Goal: Ask a question

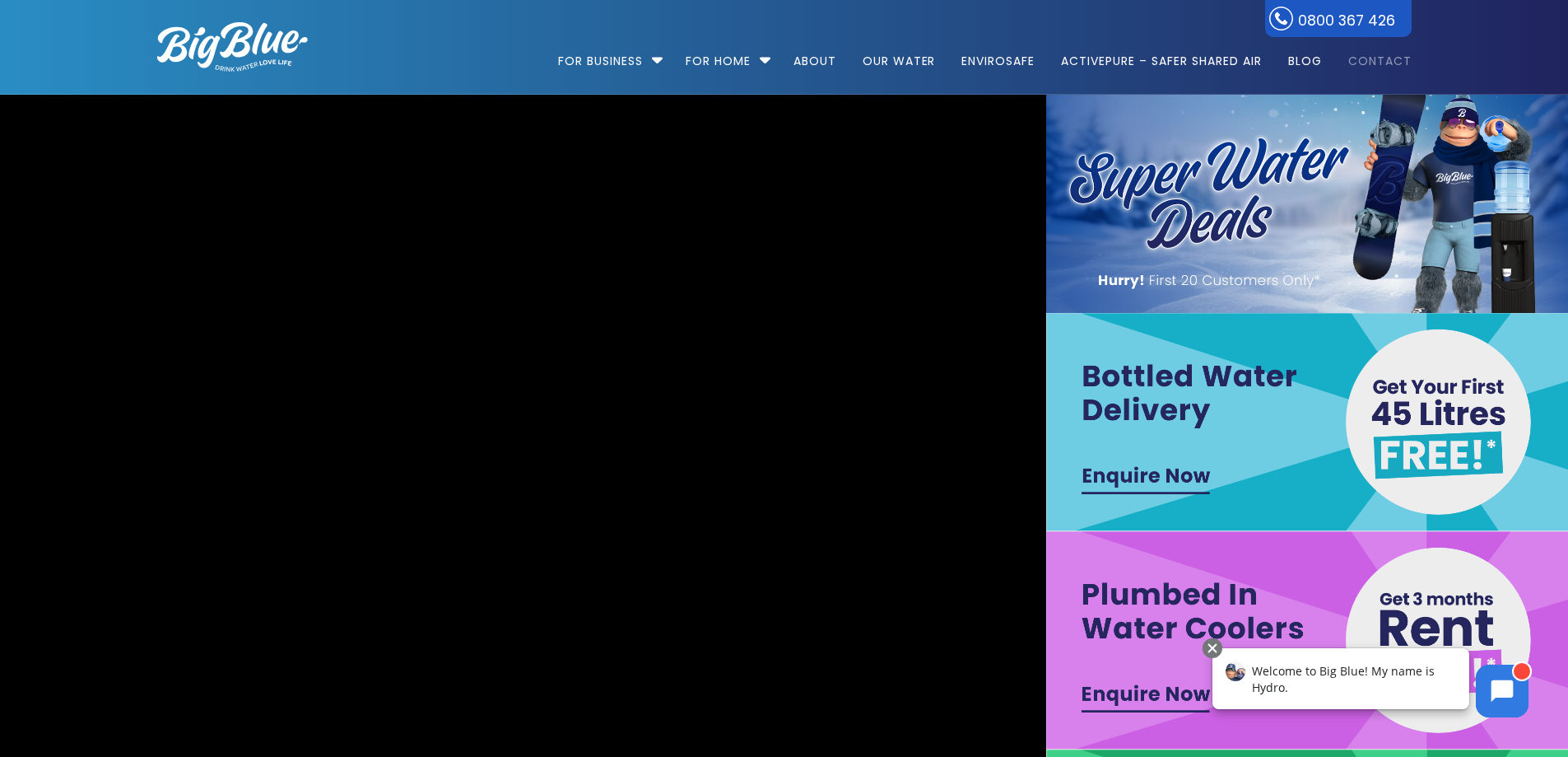
click at [1372, 58] on link "Contact" at bounding box center [1374, 53] width 75 height 106
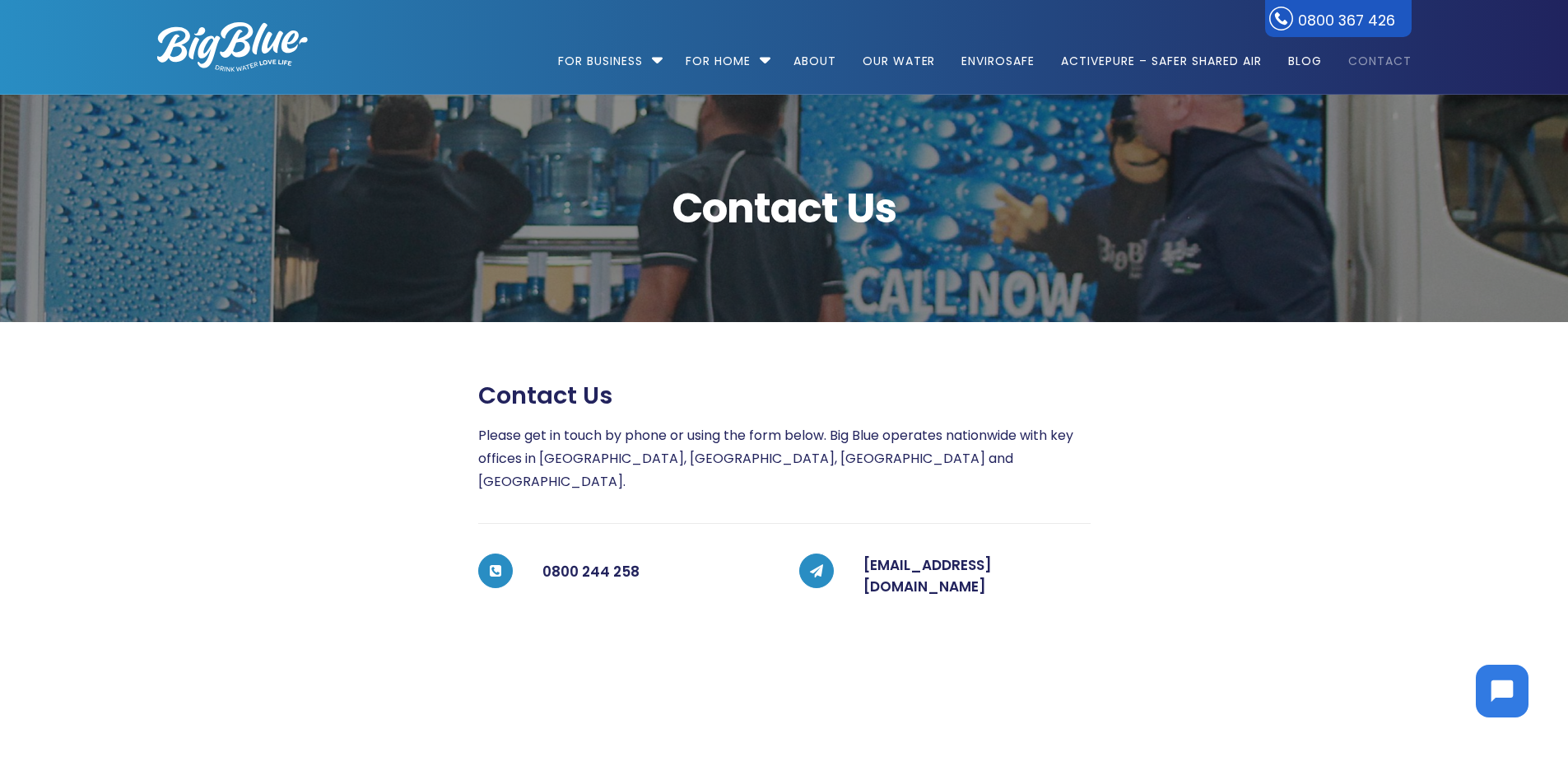
scroll to position [164, 0]
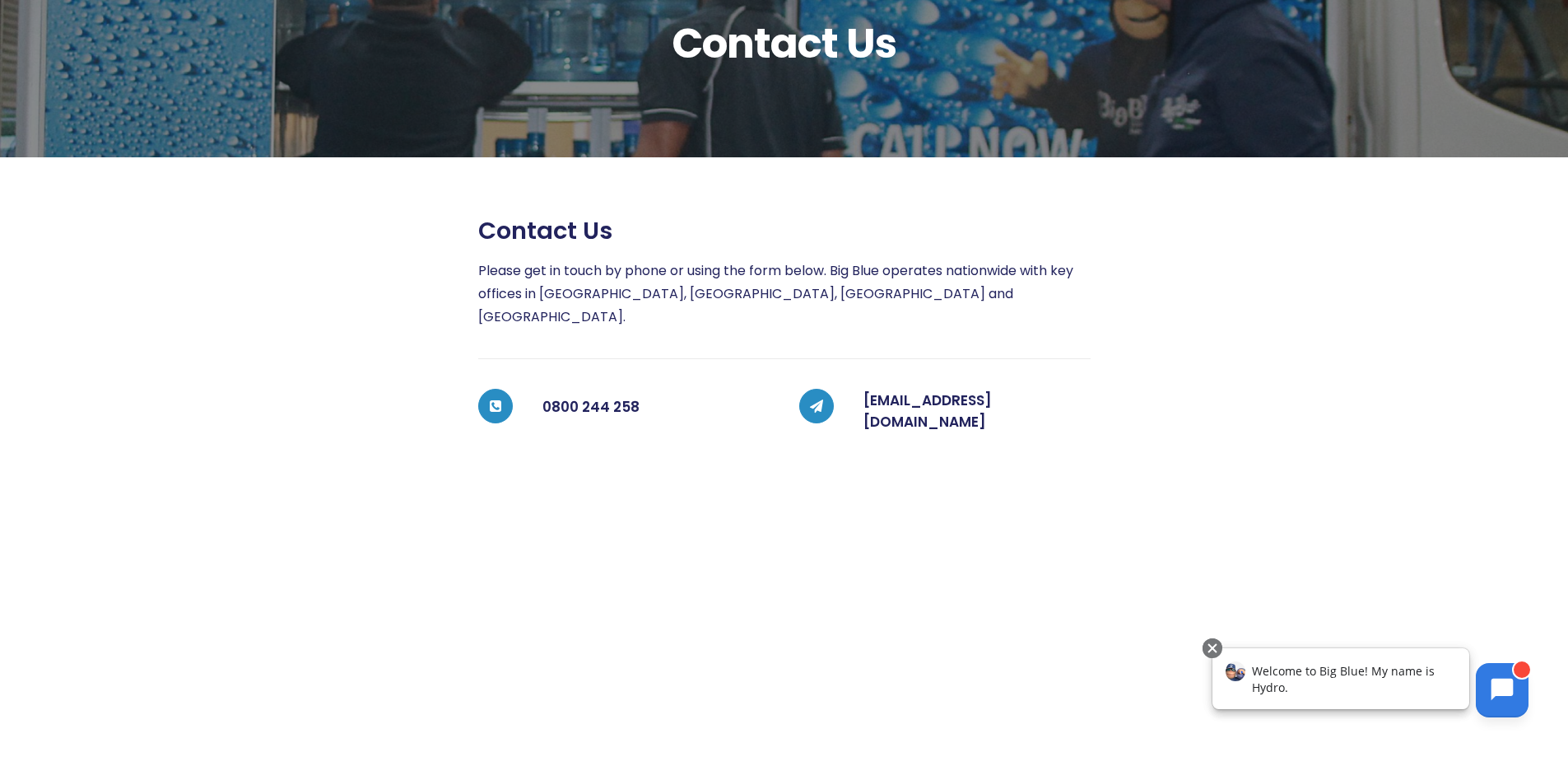
click at [1494, 697] on icon at bounding box center [1503, 690] width 23 height 23
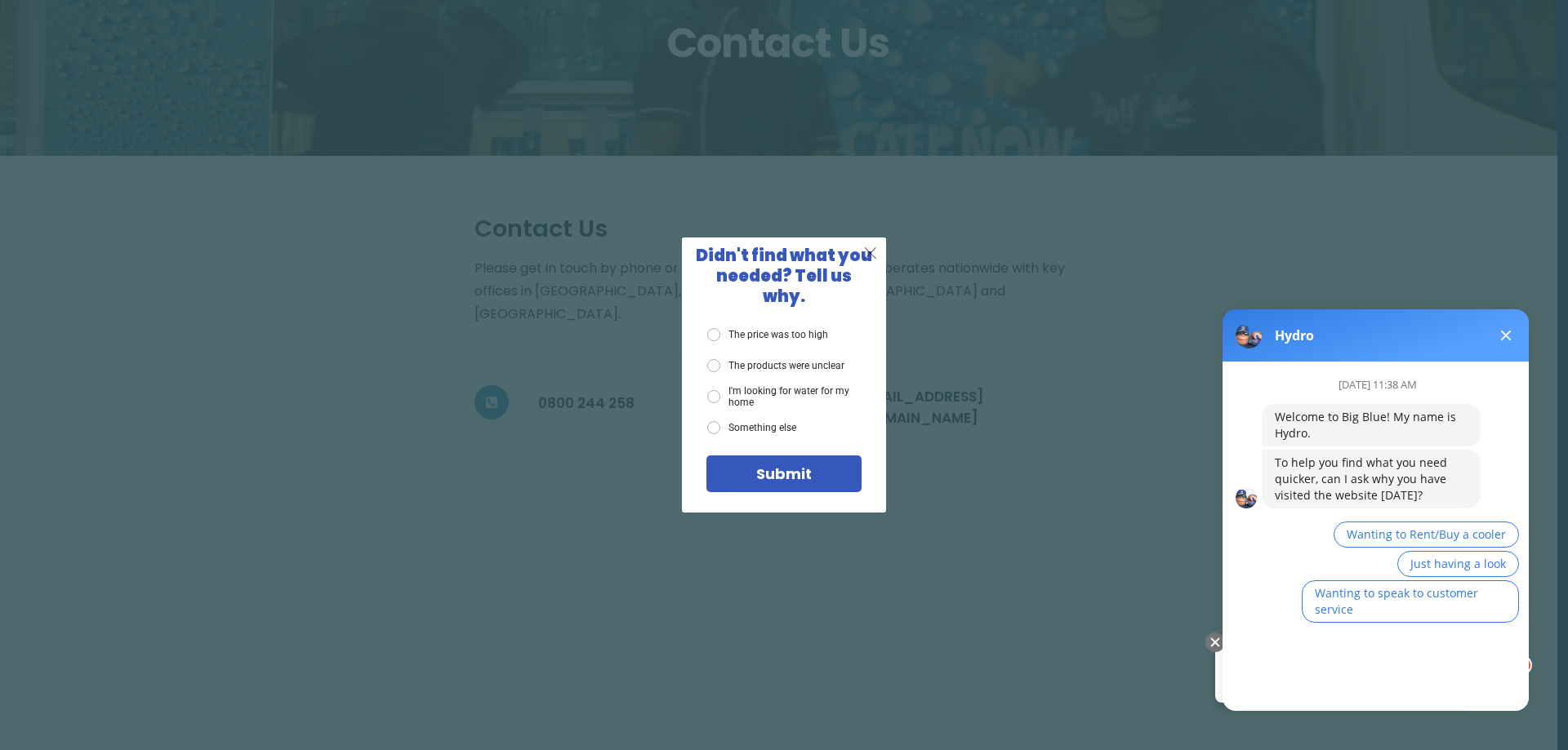
click at [865, 263] on span "X" at bounding box center [870, 253] width 15 height 21
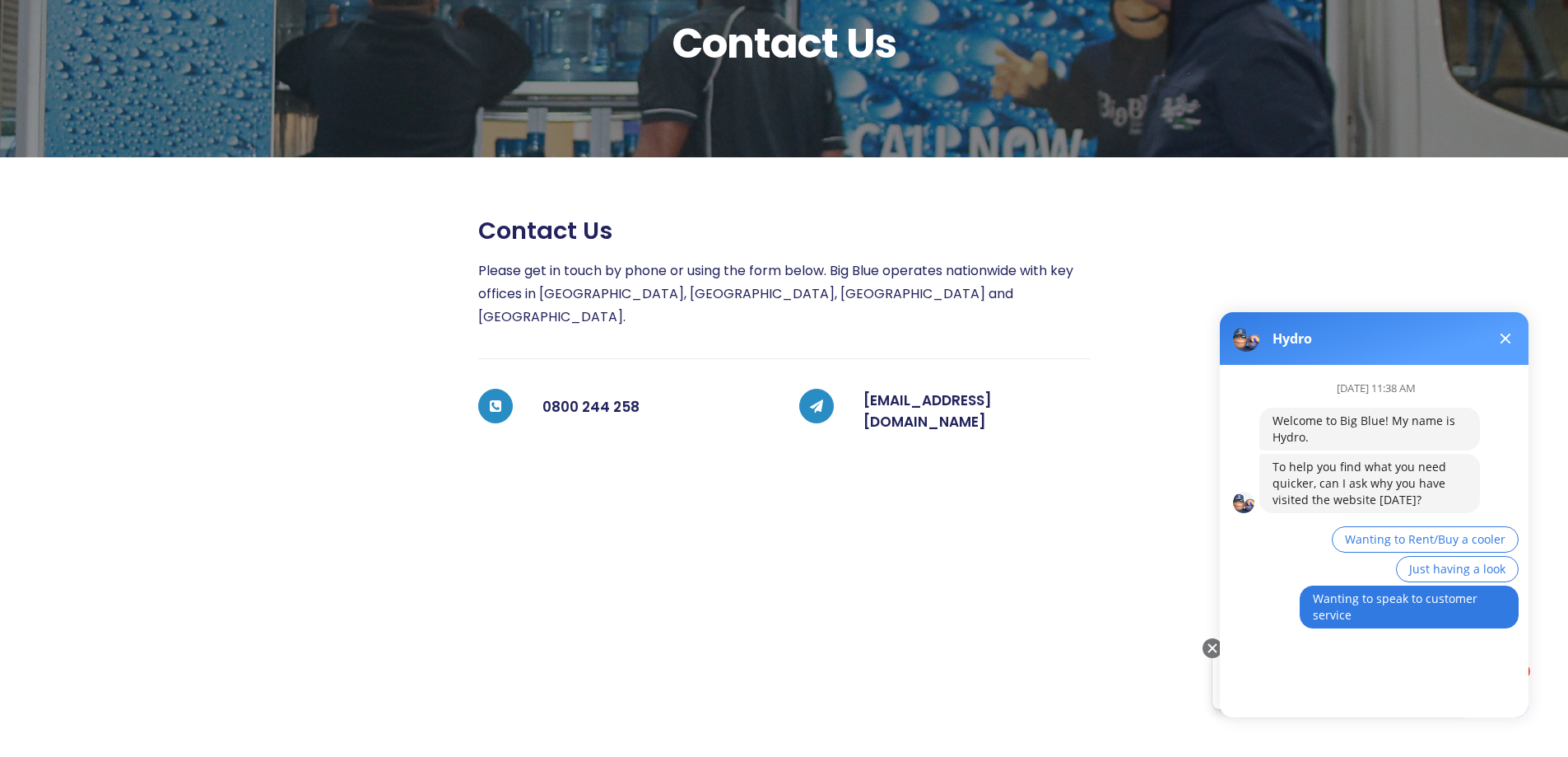
click at [1480, 604] on button "Wanting to speak to customer service" at bounding box center [1409, 607] width 219 height 43
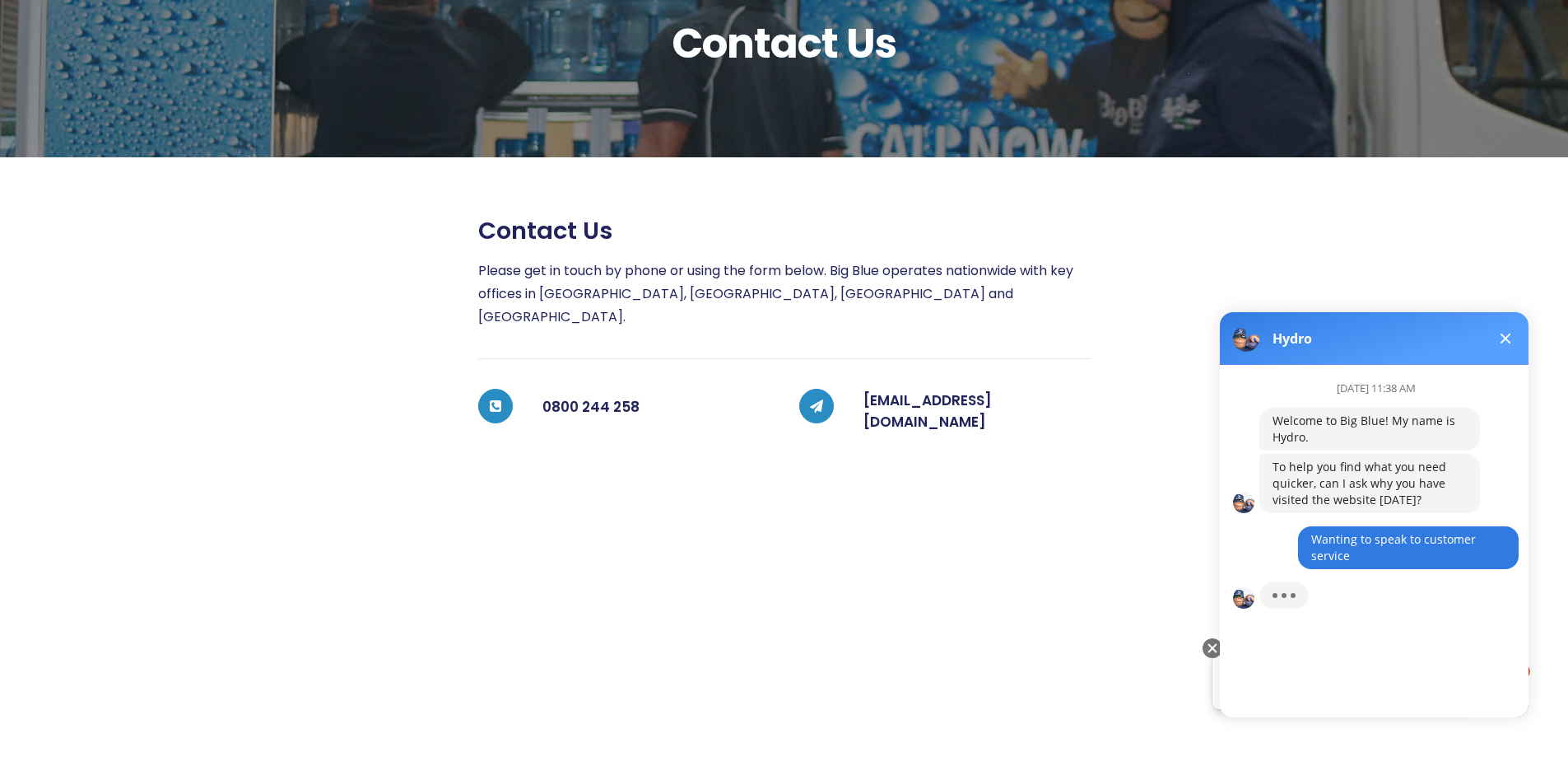
scroll to position [11, 0]
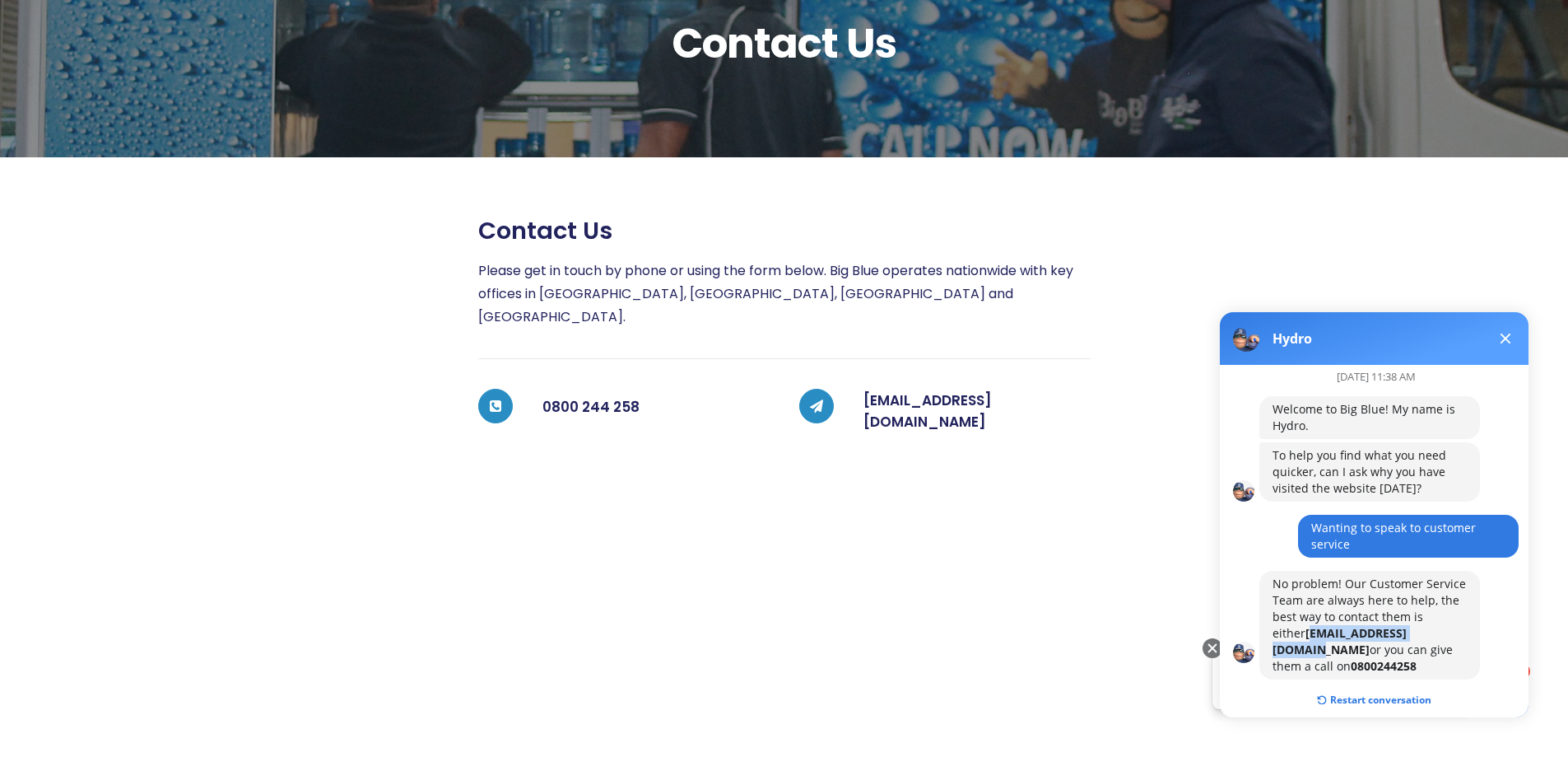
drag, startPoint x: 1402, startPoint y: 633, endPoint x: 1255, endPoint y: 628, distance: 147.1
click at [1255, 628] on div "[DATE] 11:38 AM Welcome to Big Blue! My name is Hydro. To help you find what yo…" at bounding box center [1382, 534] width 323 height 339
click at [1351, 684] on button "Restart conversation" at bounding box center [1374, 699] width 139 height 31
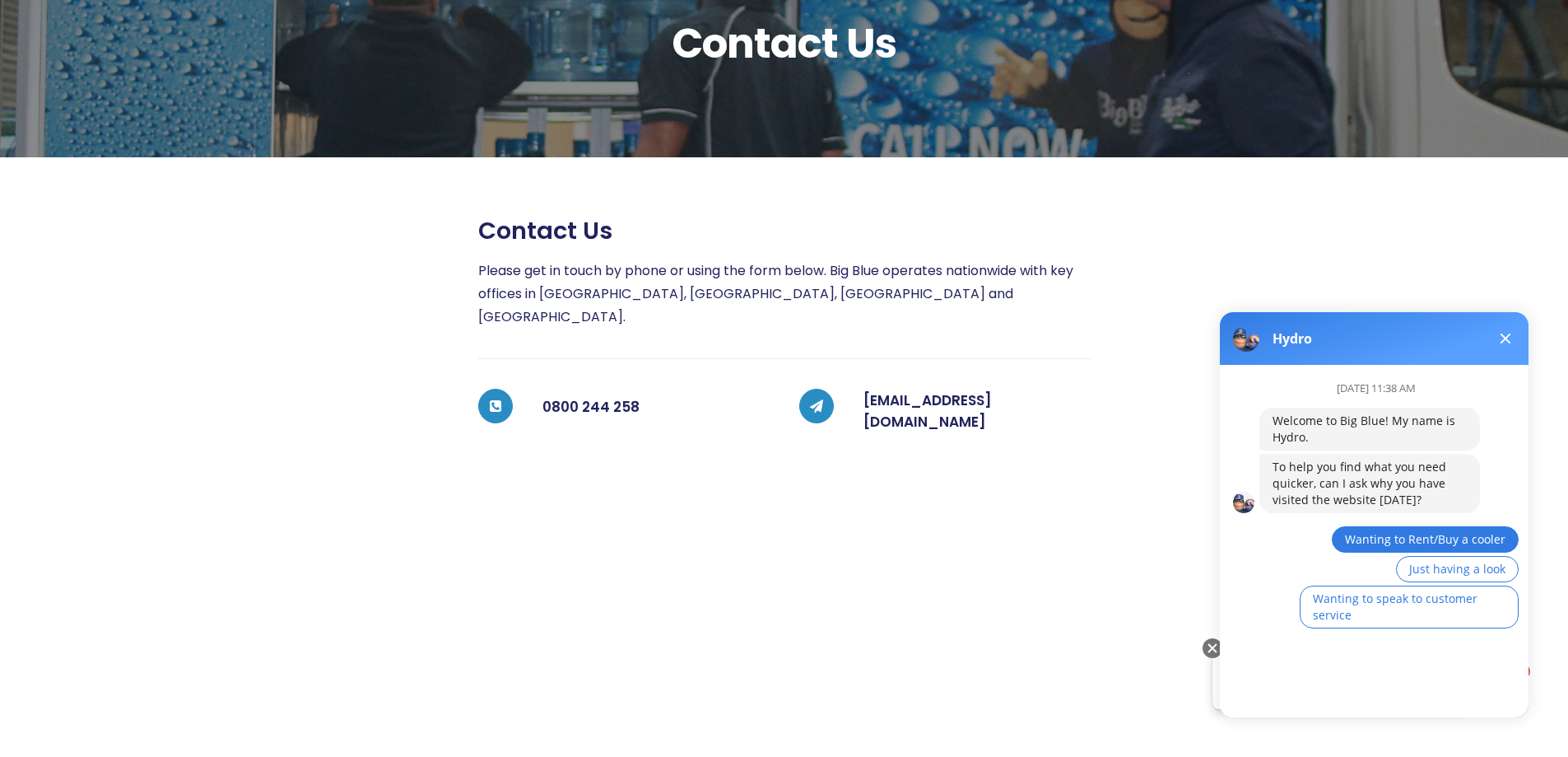
click at [1477, 540] on span "Wanting to Rent/Buy a cooler" at bounding box center [1425, 539] width 161 height 16
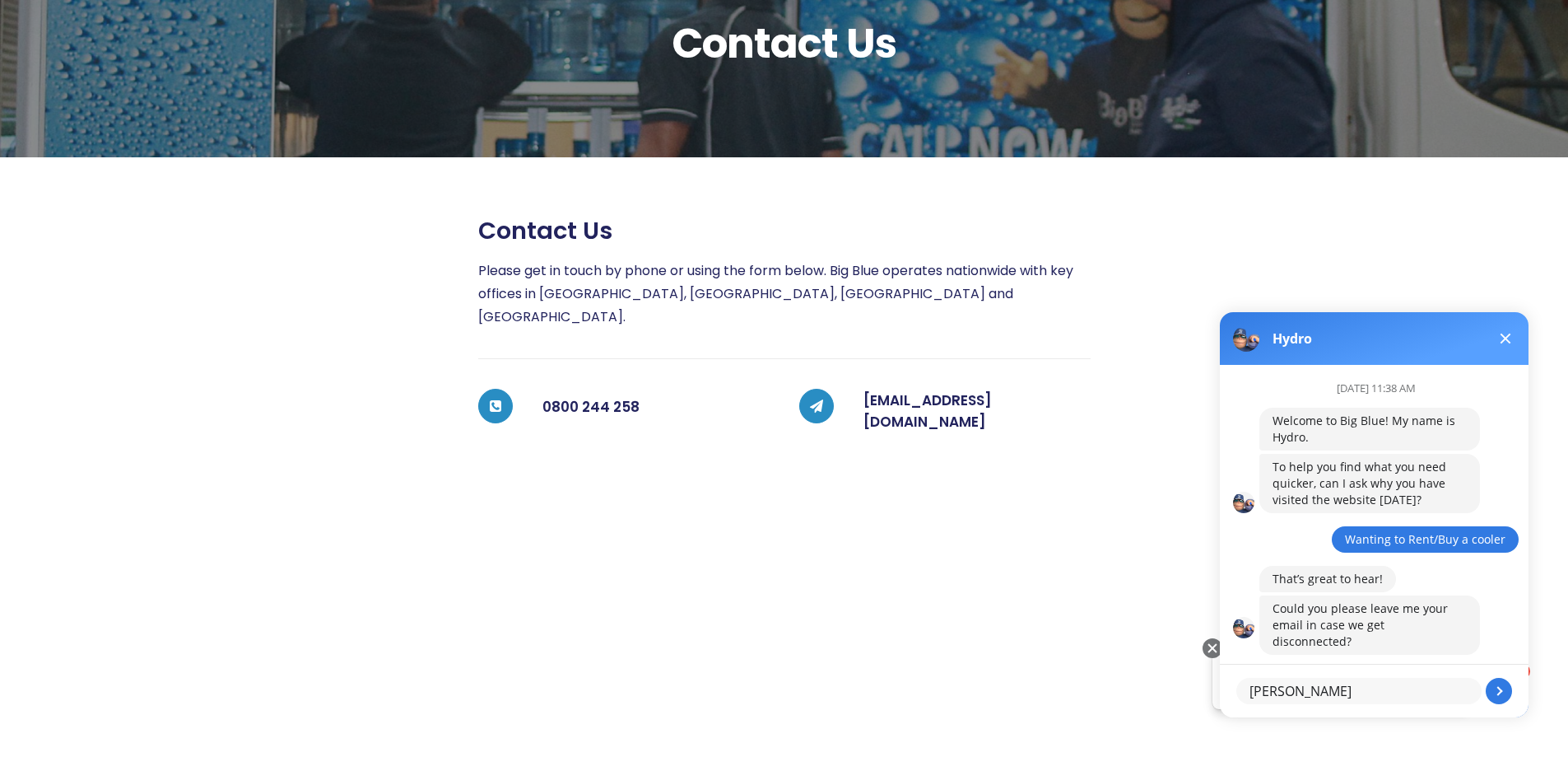
type textarea "J"
type textarea "[EMAIL_ADDRESS][DOMAIN_NAME]"
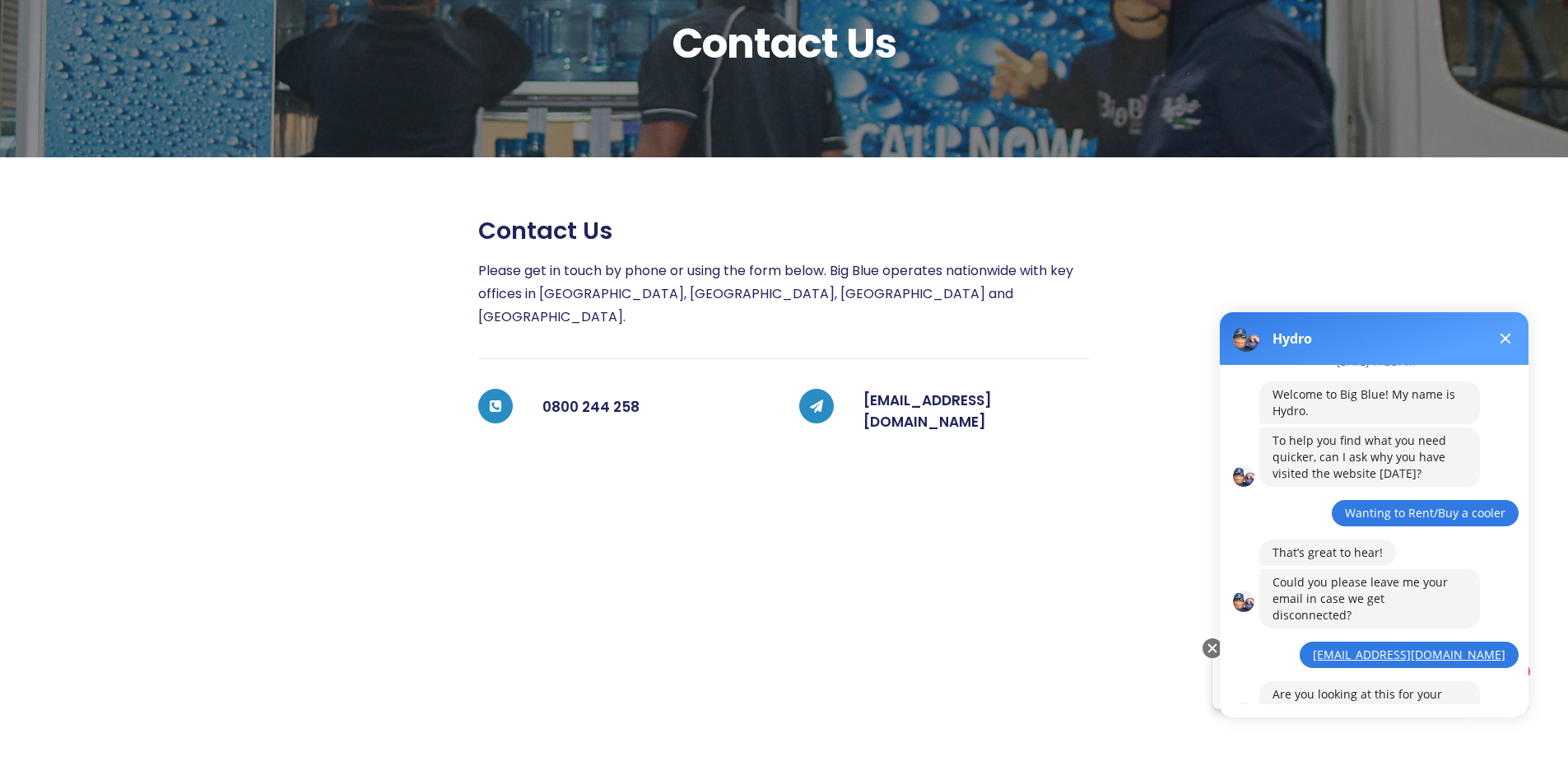
scroll to position [98, 0]
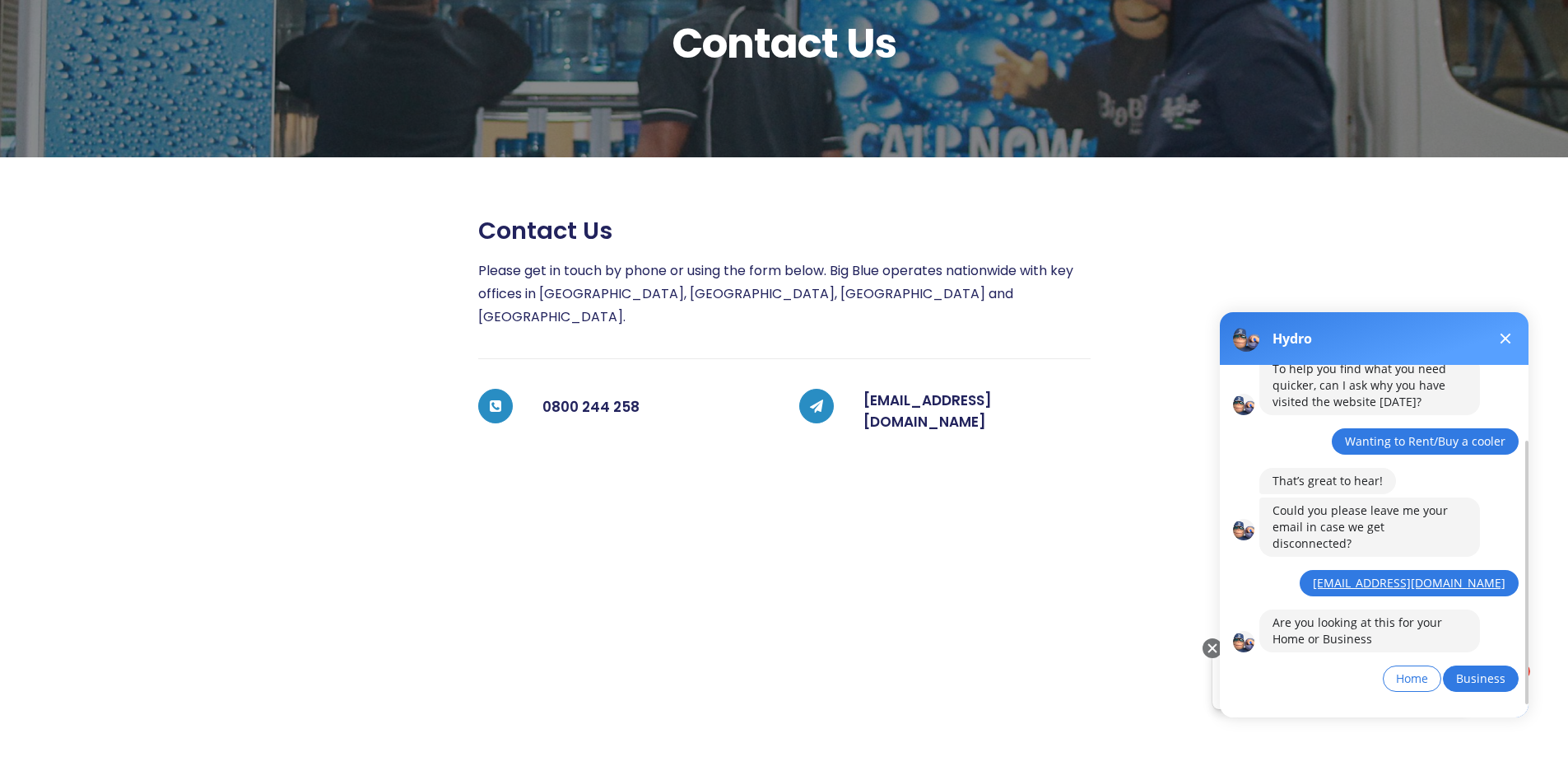
click at [1486, 671] on span "Business" at bounding box center [1481, 679] width 49 height 16
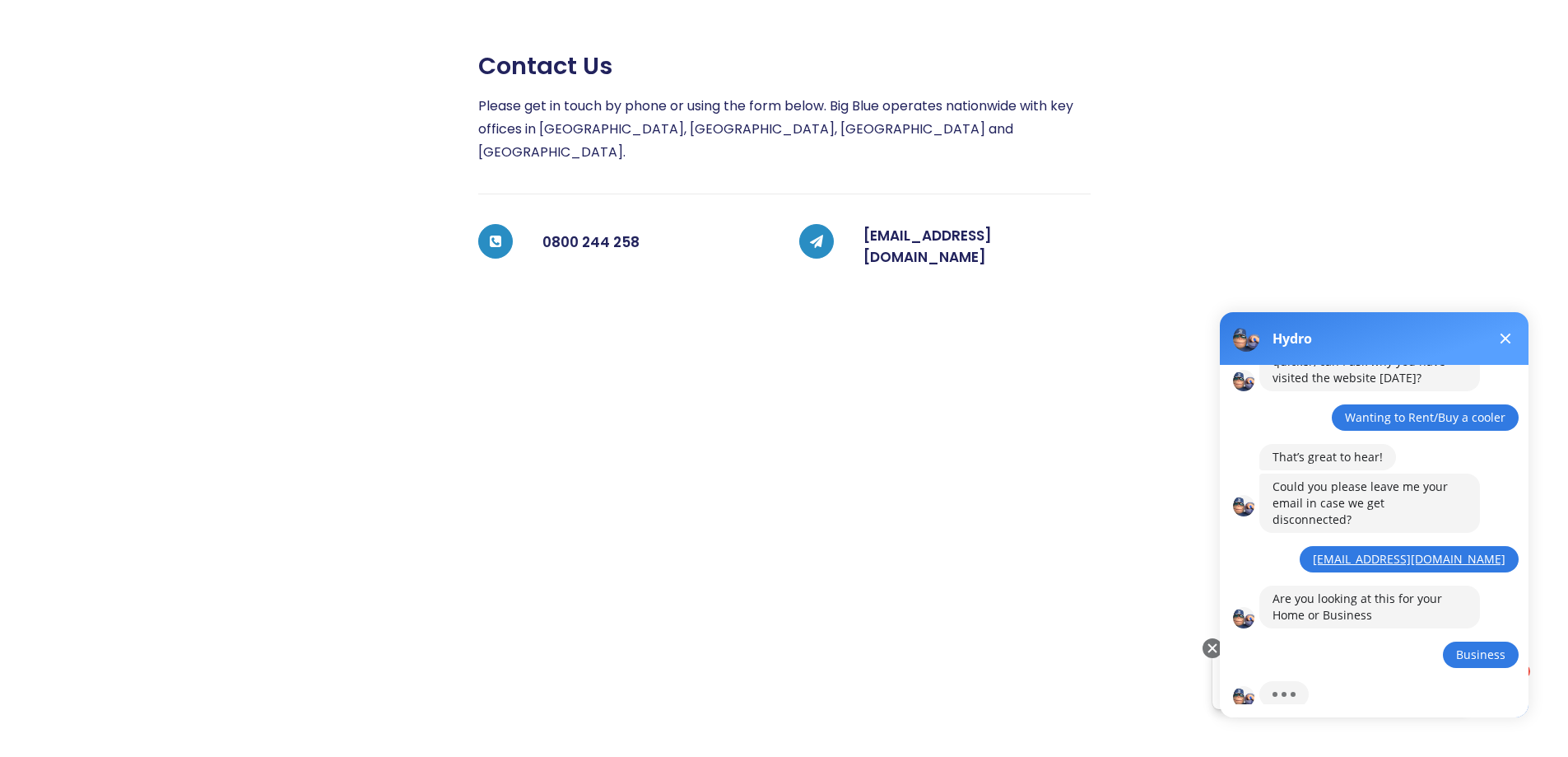
scroll to position [194, 0]
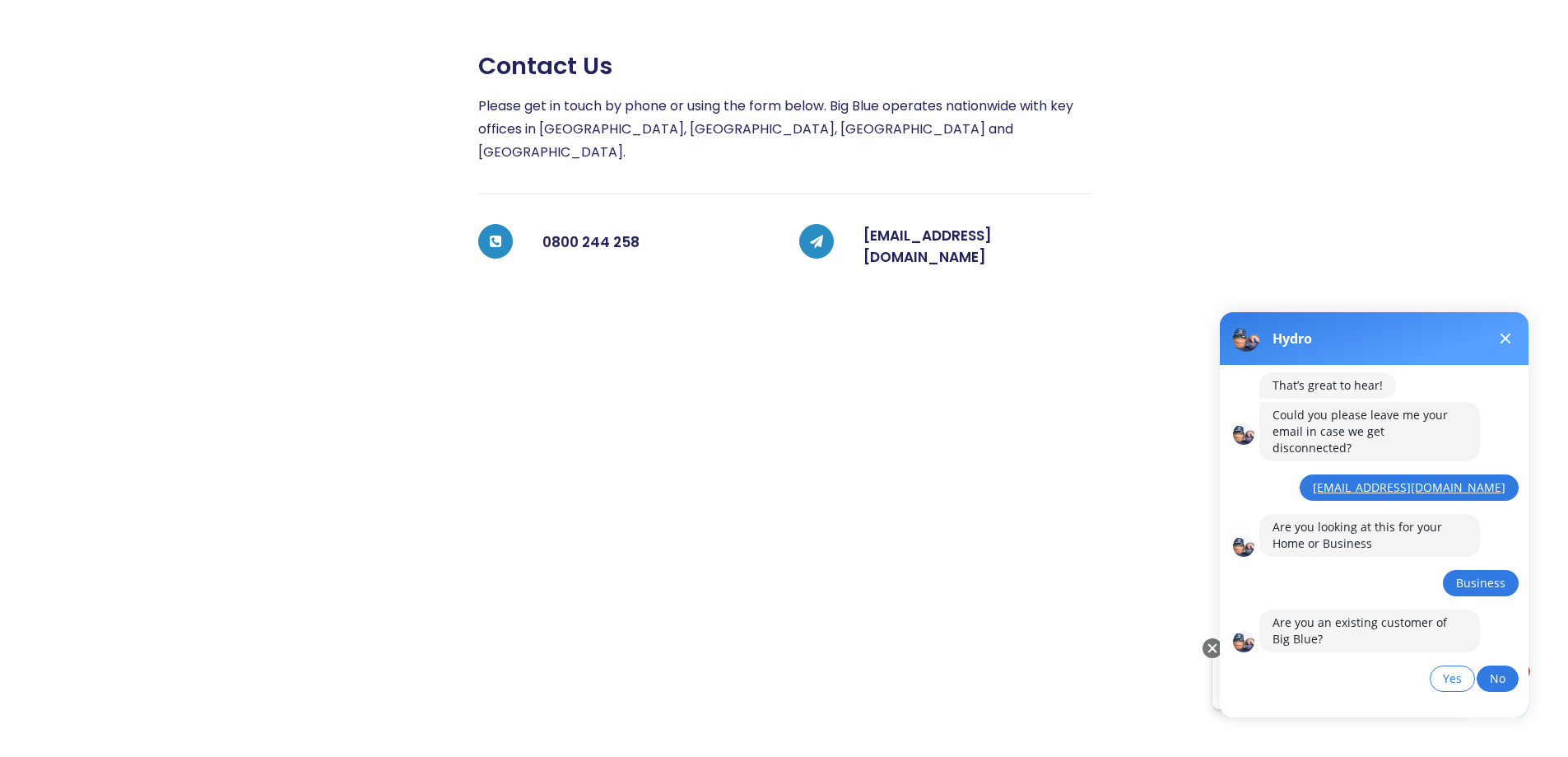
click at [1509, 666] on button "No" at bounding box center [1498, 679] width 42 height 26
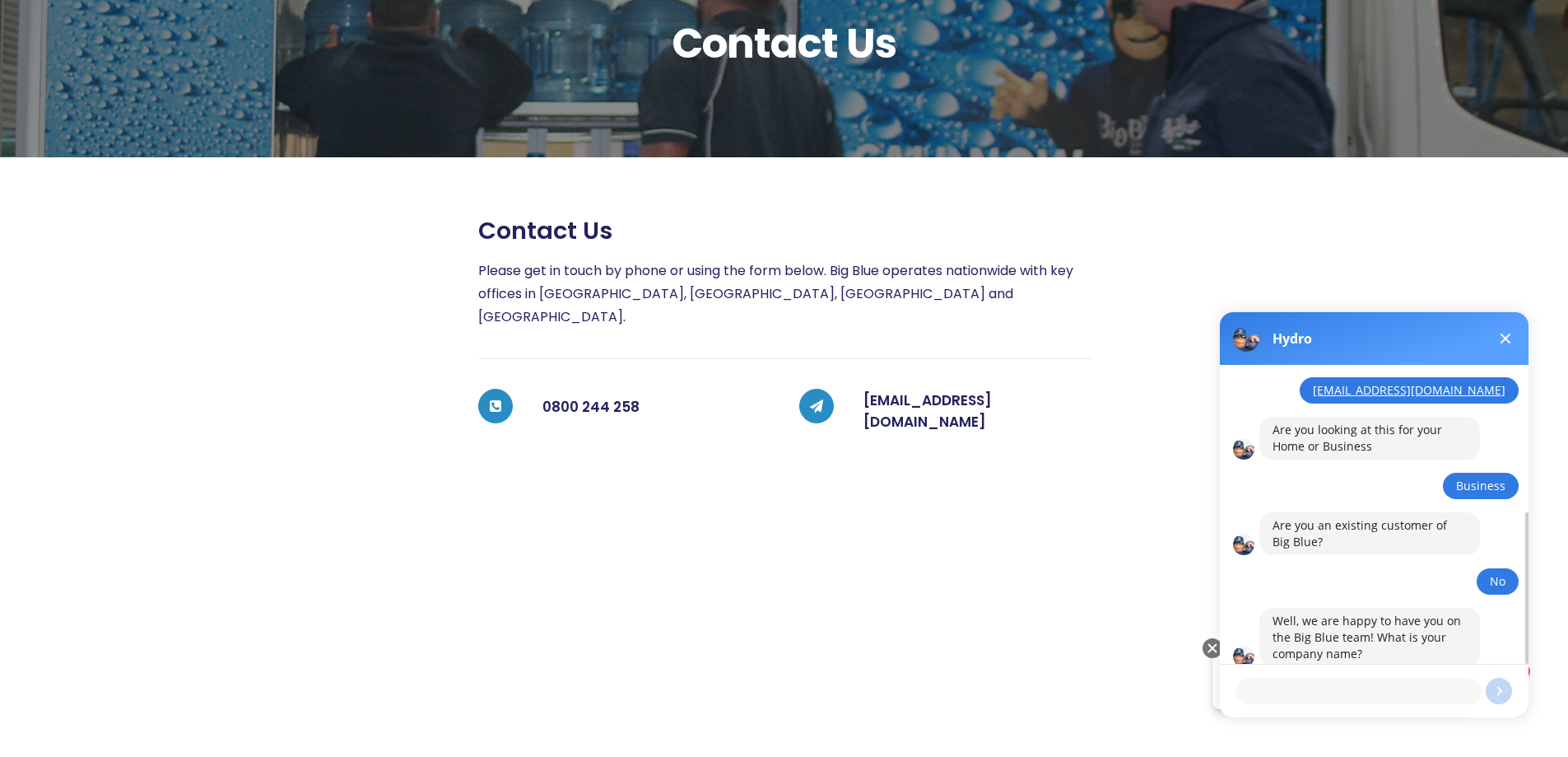
scroll to position [82, 0]
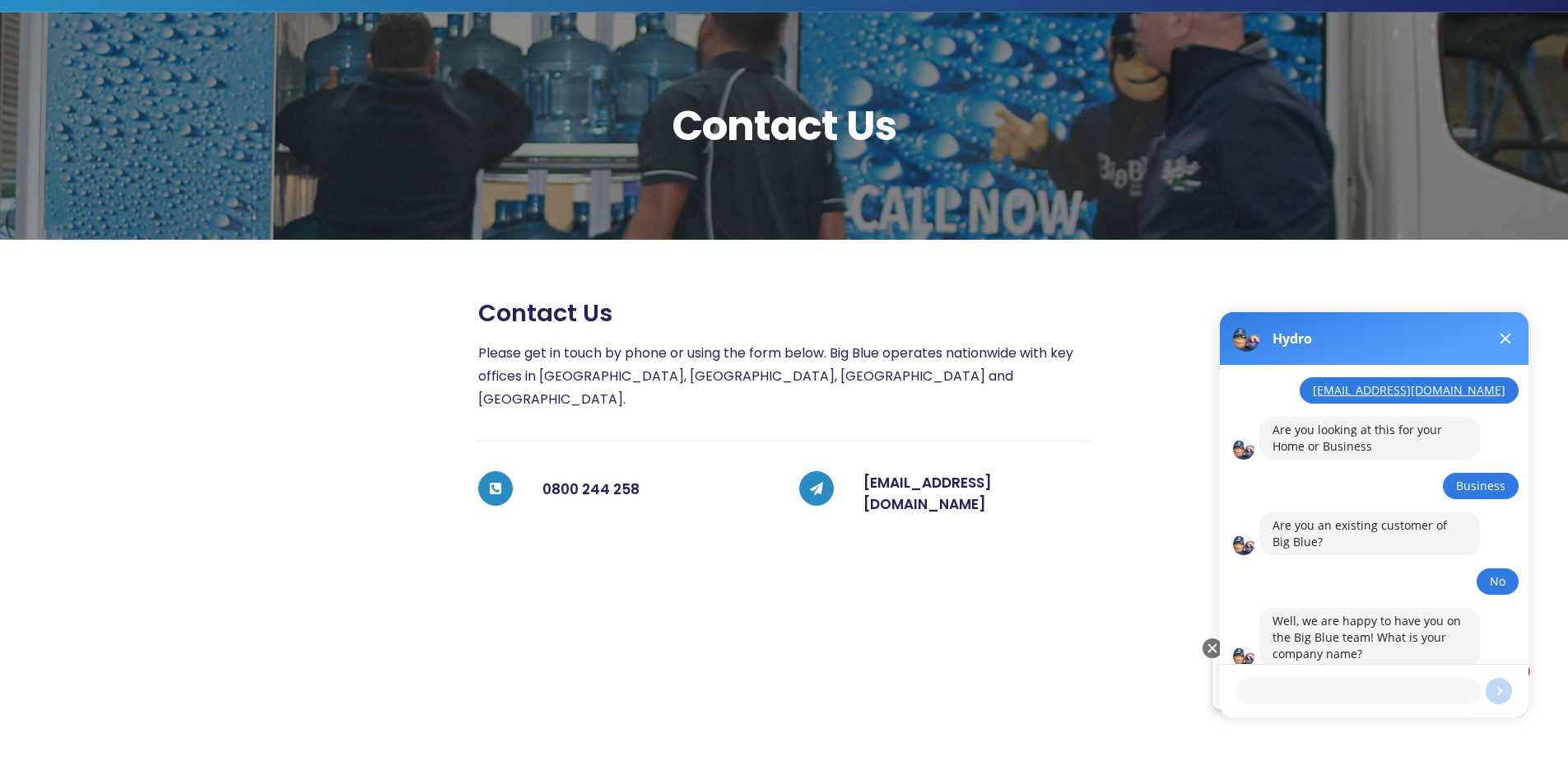
click at [1508, 337] on span at bounding box center [1506, 338] width 10 height 10
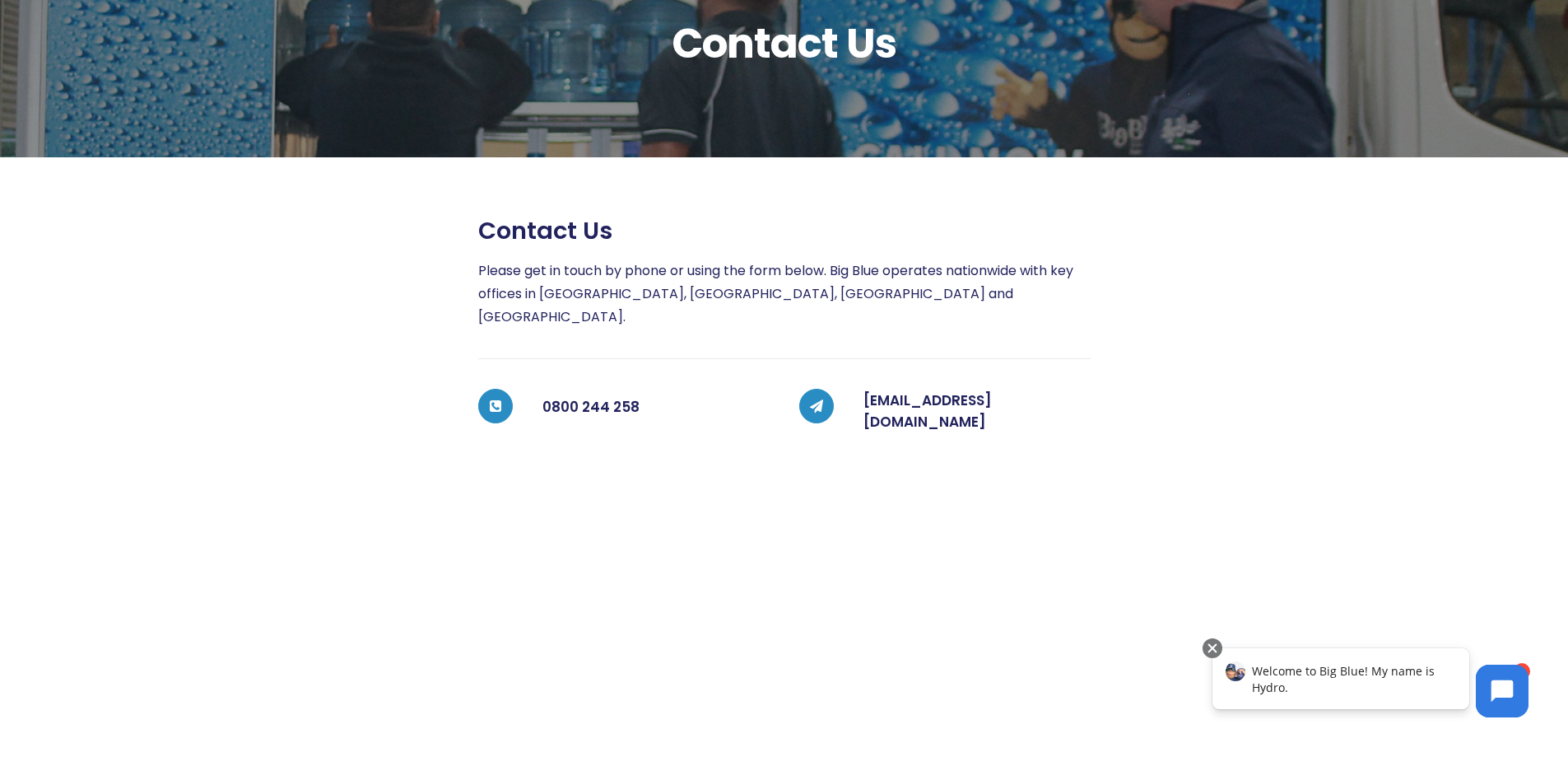
scroll to position [247, 0]
